Goal: Information Seeking & Learning: Learn about a topic

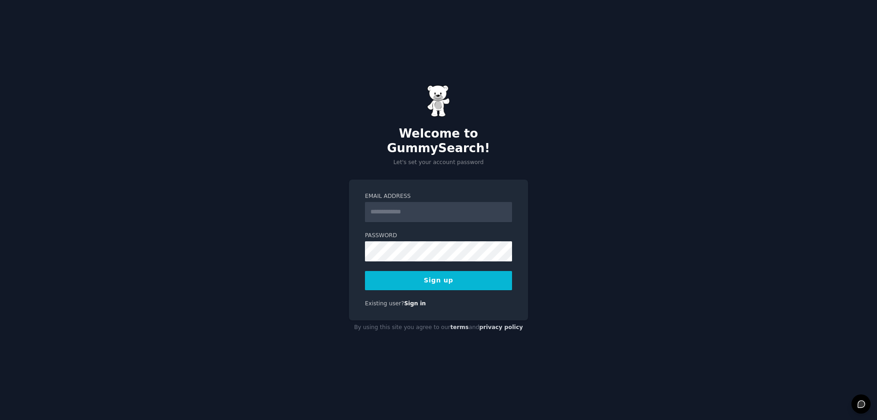
click at [447, 204] on input "Email Address" at bounding box center [438, 212] width 147 height 20
click at [427, 210] on input "Email Address" at bounding box center [438, 212] width 147 height 20
type input "**********"
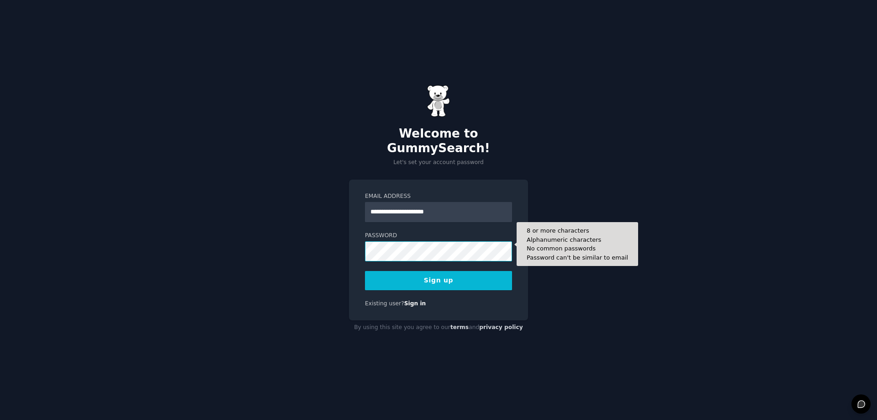
click at [365, 271] on button "Sign up" at bounding box center [438, 280] width 147 height 19
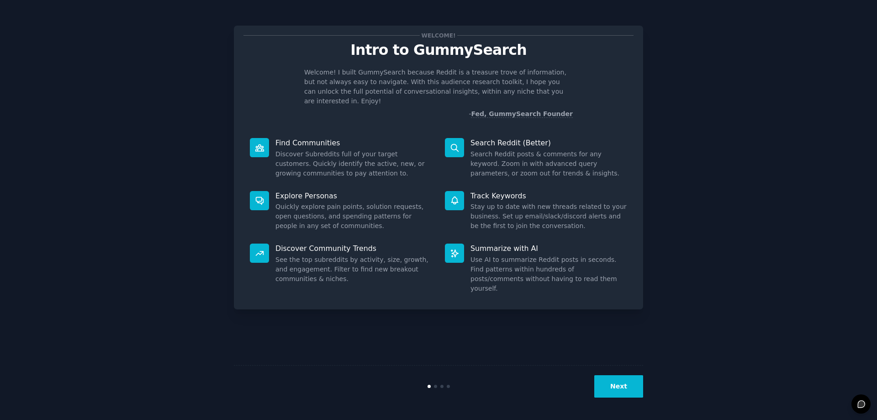
click at [612, 376] on button "Next" at bounding box center [618, 386] width 49 height 22
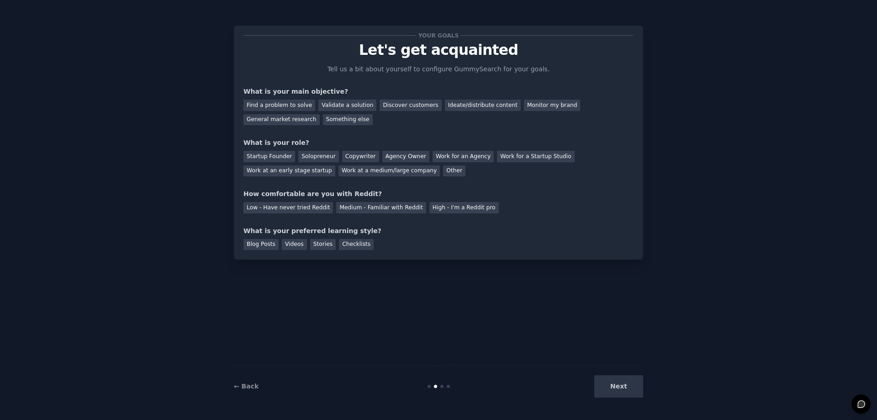
click at [613, 377] on div "Next" at bounding box center [575, 386] width 137 height 22
click at [621, 398] on div "← Back Next" at bounding box center [438, 386] width 409 height 42
click at [466, 106] on div "Ideate/distribute content" at bounding box center [483, 105] width 76 height 11
click at [318, 159] on div "Solopreneur" at bounding box center [318, 156] width 40 height 11
click at [437, 212] on div "High - I'm a Reddit pro" at bounding box center [463, 207] width 69 height 11
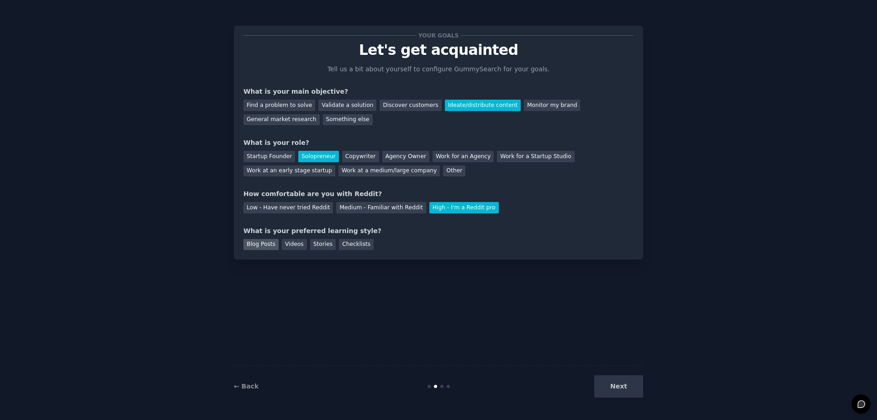
click at [251, 248] on div "Blog Posts" at bounding box center [260, 244] width 35 height 11
click at [310, 243] on div "Stories" at bounding box center [323, 244] width 26 height 11
click at [295, 247] on div "Videos" at bounding box center [294, 244] width 25 height 11
click at [260, 244] on div "Blog Posts" at bounding box center [260, 244] width 35 height 11
click at [628, 388] on button "Next" at bounding box center [618, 386] width 49 height 22
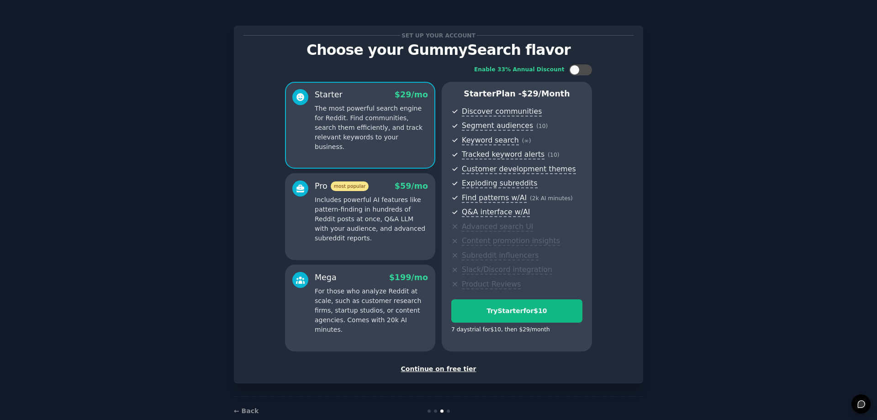
click at [456, 371] on div "Continue on free tier" at bounding box center [438, 369] width 390 height 10
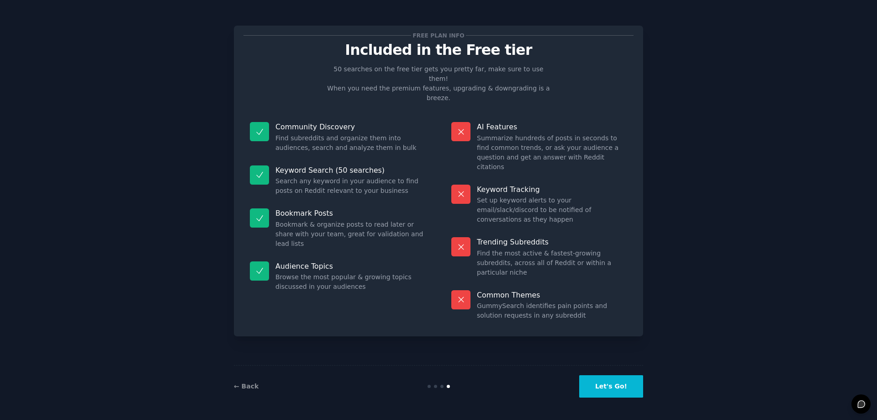
click at [611, 387] on button "Let's Go!" at bounding box center [611, 386] width 64 height 22
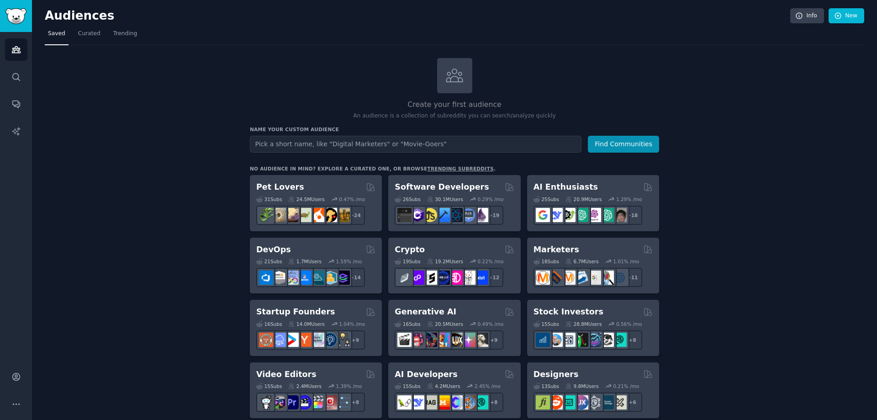
click at [398, 147] on input "text" at bounding box center [416, 144] width 332 height 17
click at [296, 191] on div "Pet Lovers" at bounding box center [315, 186] width 119 height 11
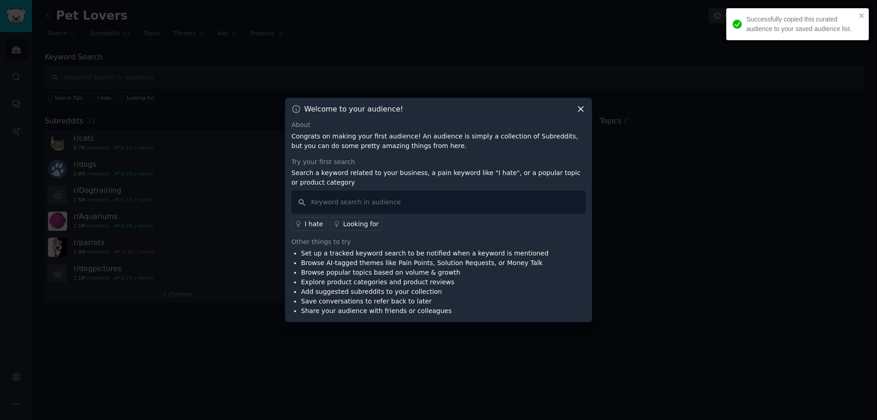
click at [583, 111] on icon at bounding box center [581, 109] width 10 height 10
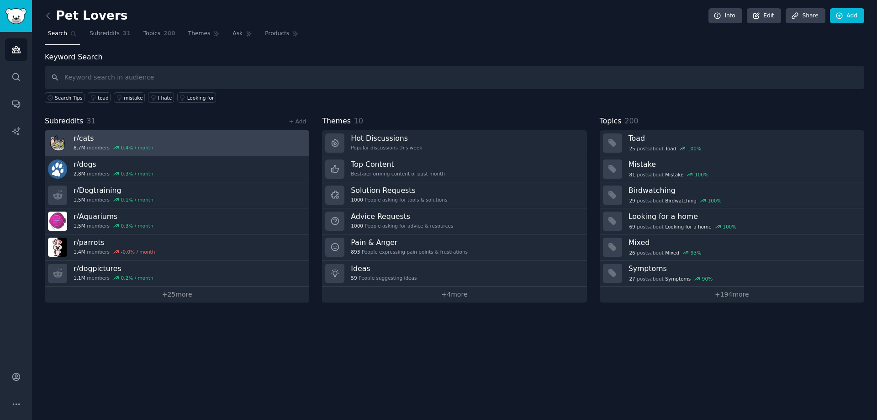
click at [130, 138] on h3 "r/ cats" at bounding box center [114, 138] width 80 height 10
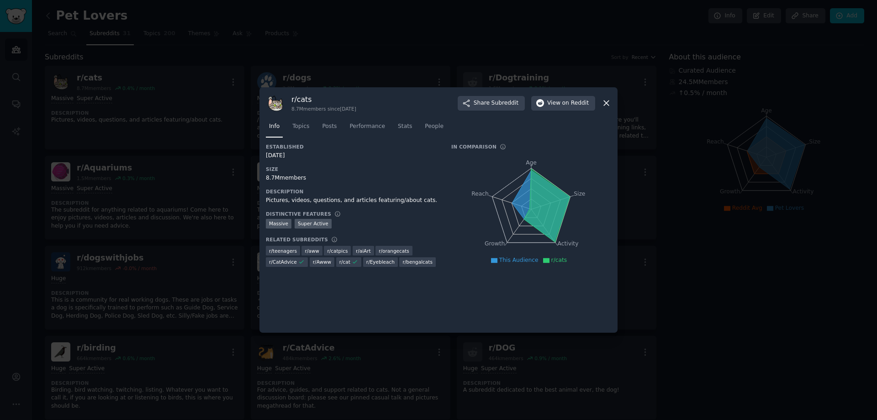
click at [606, 101] on icon at bounding box center [607, 103] width 10 height 10
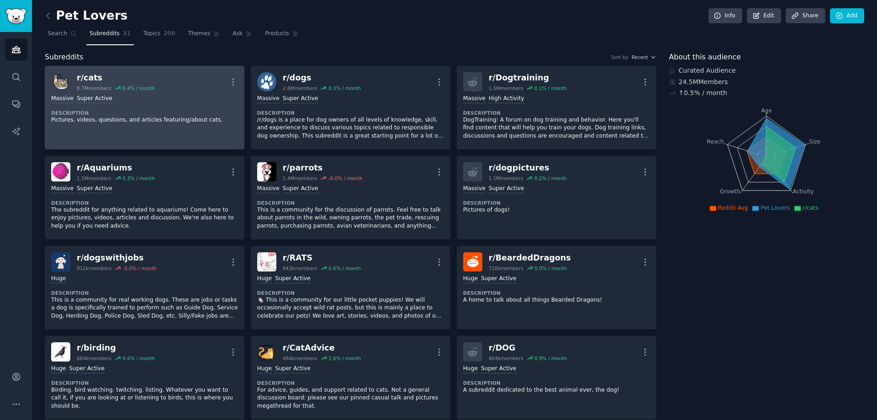
click at [98, 121] on p "Pictures, videos, questions, and articles featuring/about cats." at bounding box center [144, 120] width 187 height 8
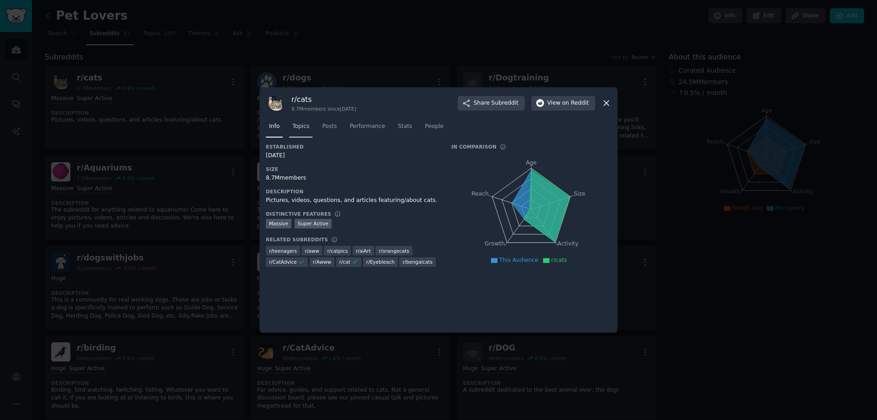
click at [308, 129] on link "Topics" at bounding box center [300, 128] width 23 height 19
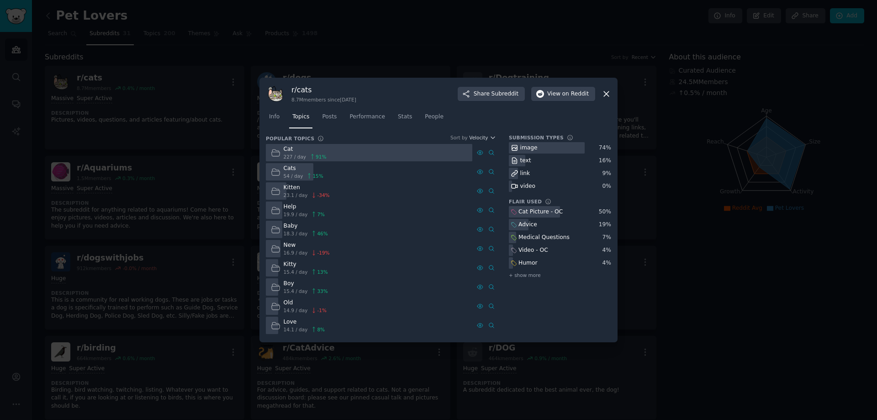
click at [274, 149] on icon at bounding box center [276, 153] width 10 height 10
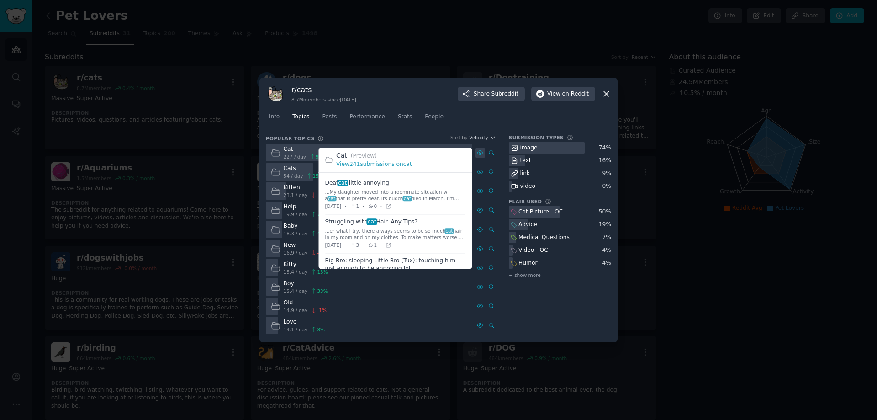
click at [483, 153] on div at bounding box center [481, 153] width 10 height 10
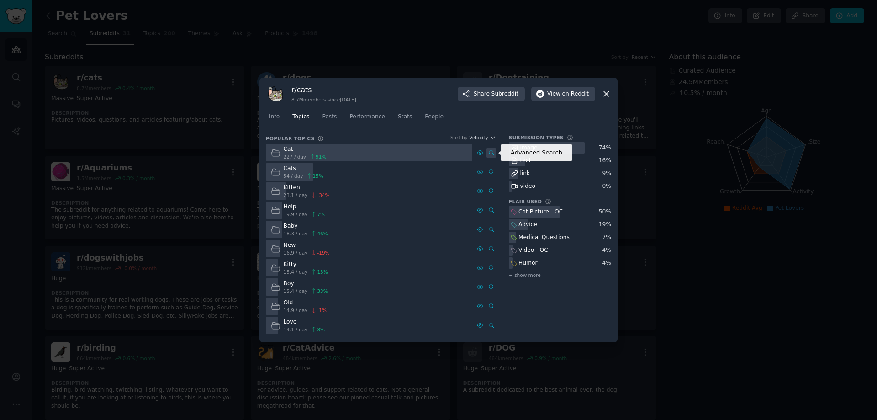
click at [488, 153] on icon at bounding box center [491, 152] width 6 height 6
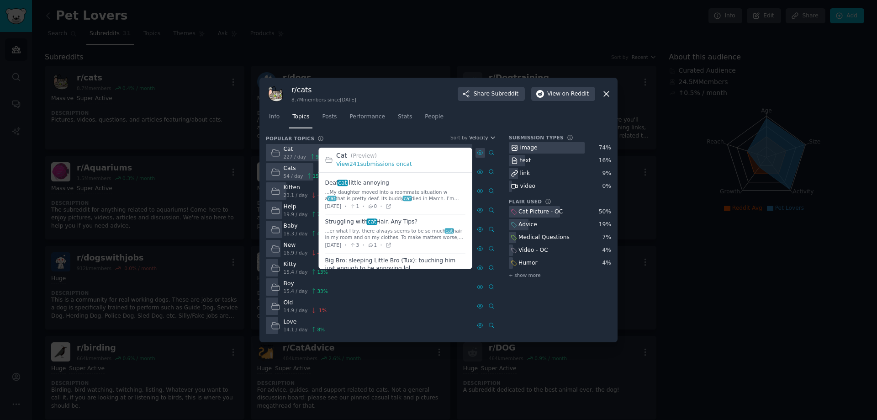
click at [483, 148] on div at bounding box center [481, 153] width 10 height 10
click at [367, 164] on link "View 241 submissions on cat" at bounding box center [374, 164] width 76 height 6
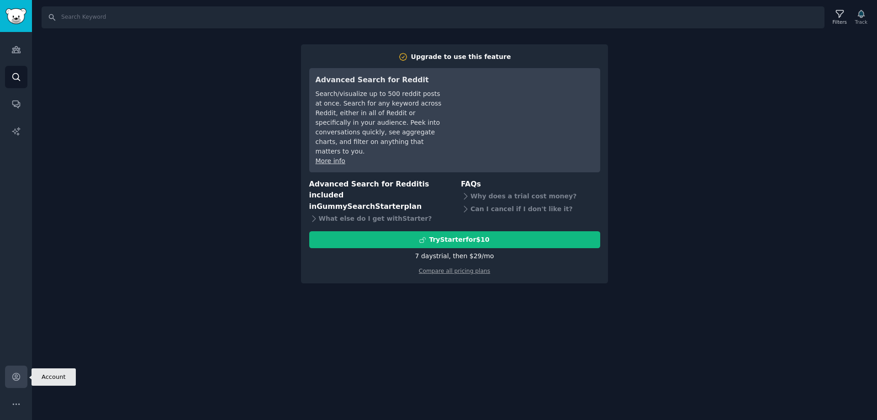
click at [20, 382] on link "Account" at bounding box center [16, 376] width 22 height 22
